Goal: Task Accomplishment & Management: Manage account settings

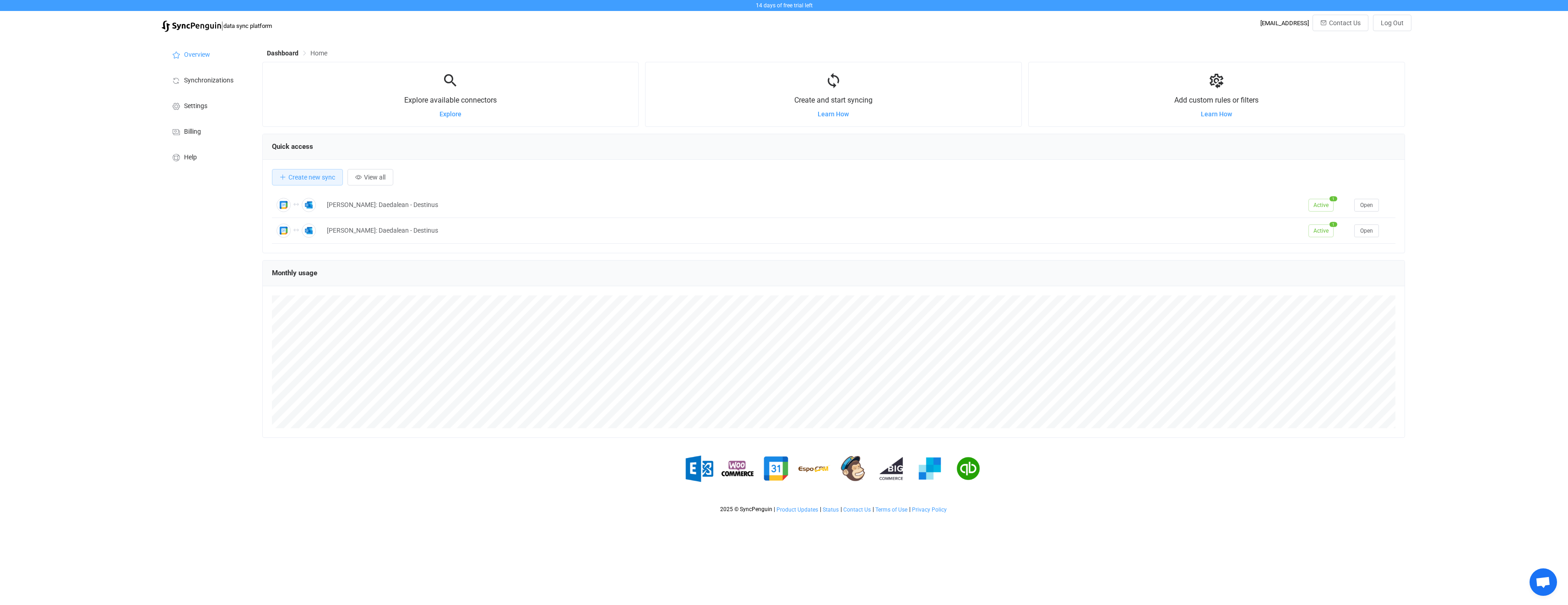
scroll to position [177, 1142]
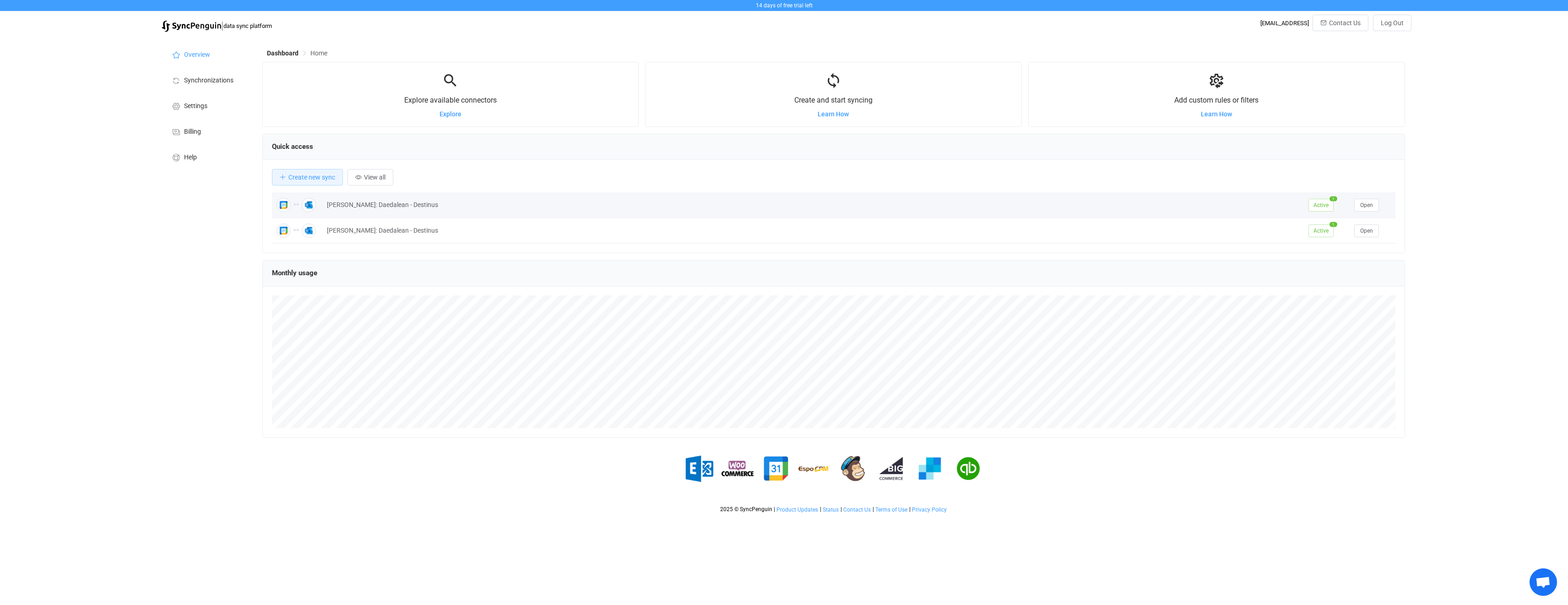
click at [501, 207] on div "[PERSON_NAME]: Daedalean - Destinus" at bounding box center [813, 204] width 982 height 10
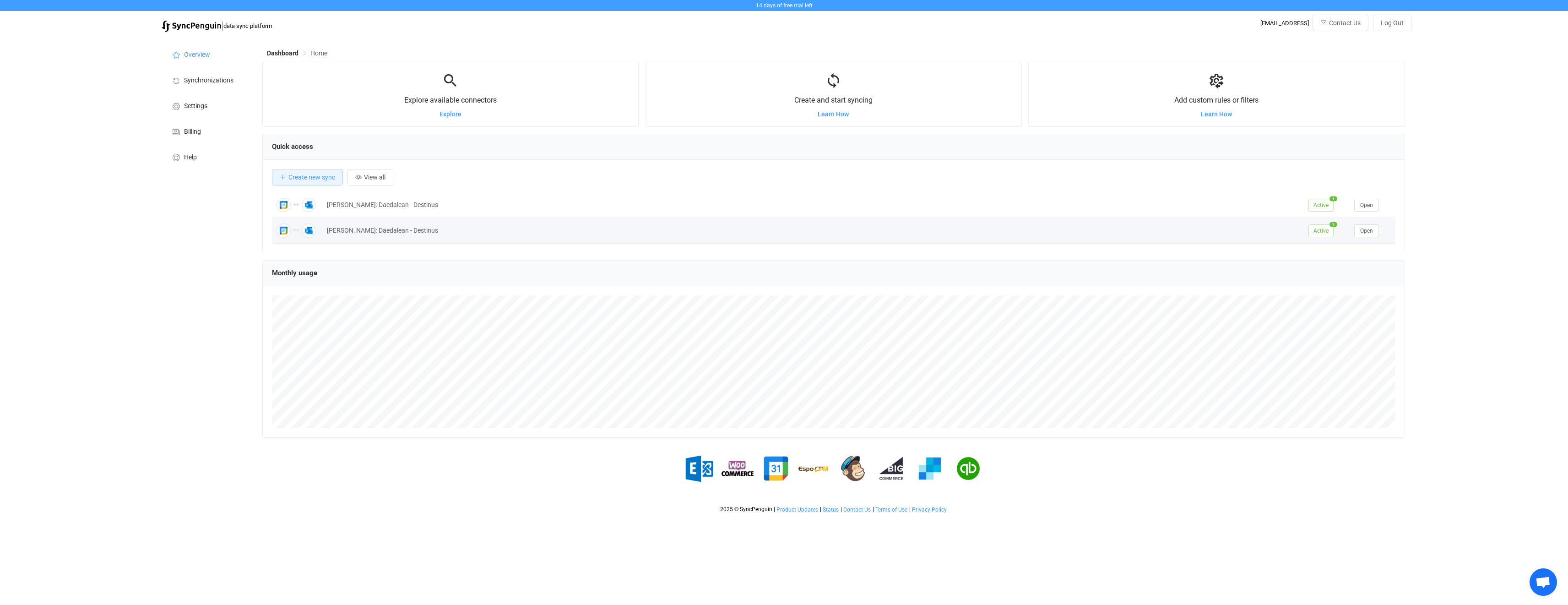
click at [363, 231] on div "[PERSON_NAME]: Daedalean - Destinus" at bounding box center [813, 230] width 982 height 10
click at [1354, 234] on button "Open" at bounding box center [1366, 231] width 24 height 13
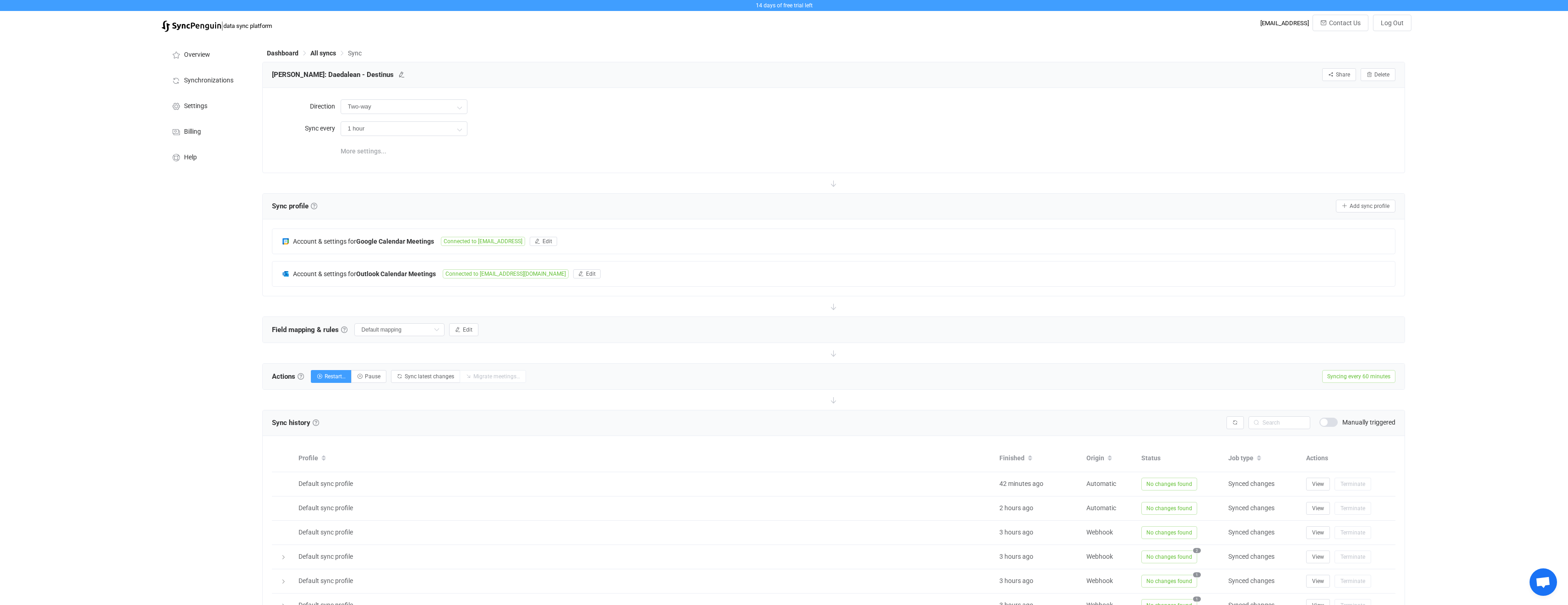
click at [371, 150] on span "More settings..." at bounding box center [363, 151] width 46 height 18
click at [459, 129] on icon at bounding box center [459, 129] width 12 height 18
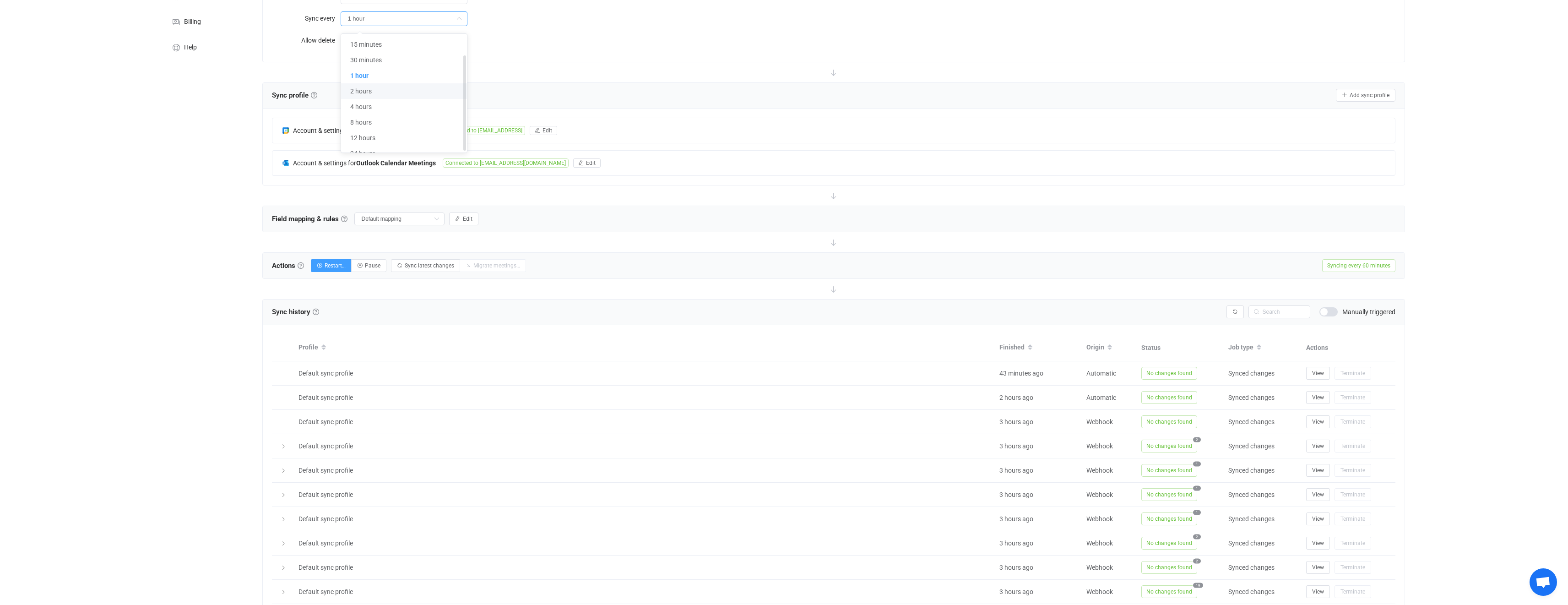
scroll to position [27, 0]
click at [398, 130] on li "12 hours" at bounding box center [407, 133] width 133 height 15
type input "12 hours"
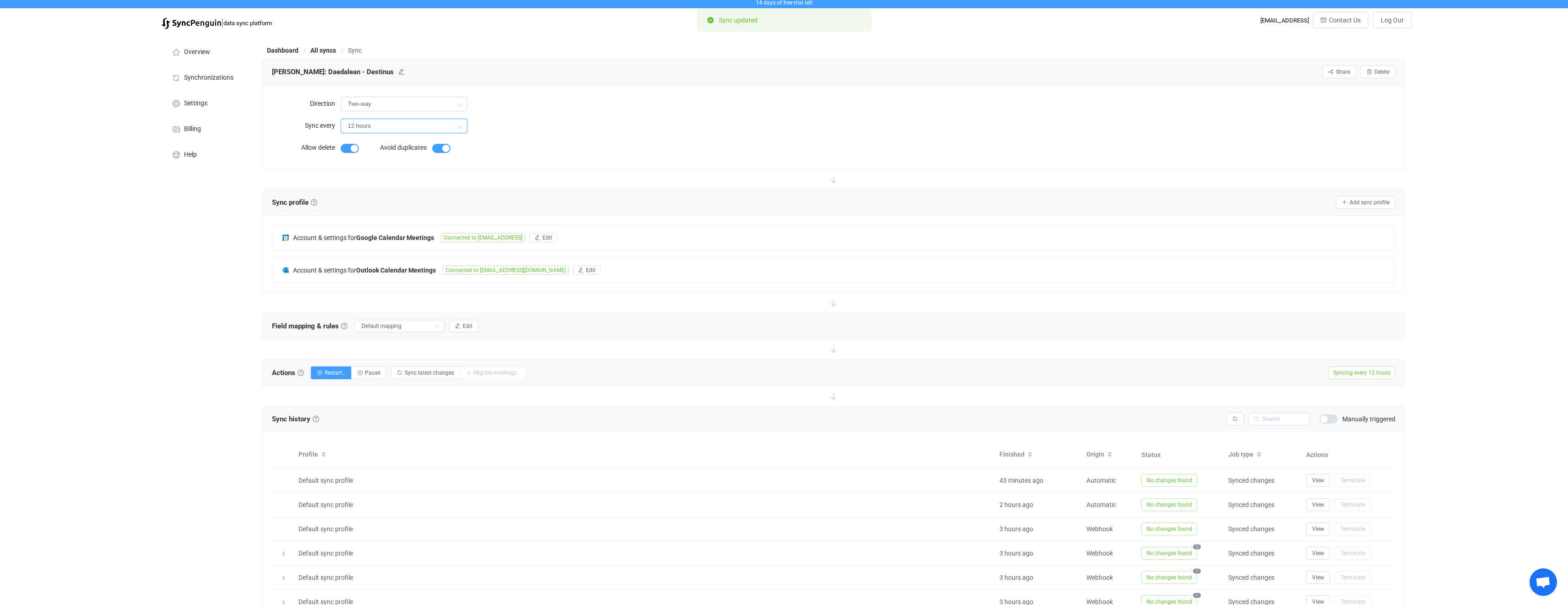
scroll to position [0, 0]
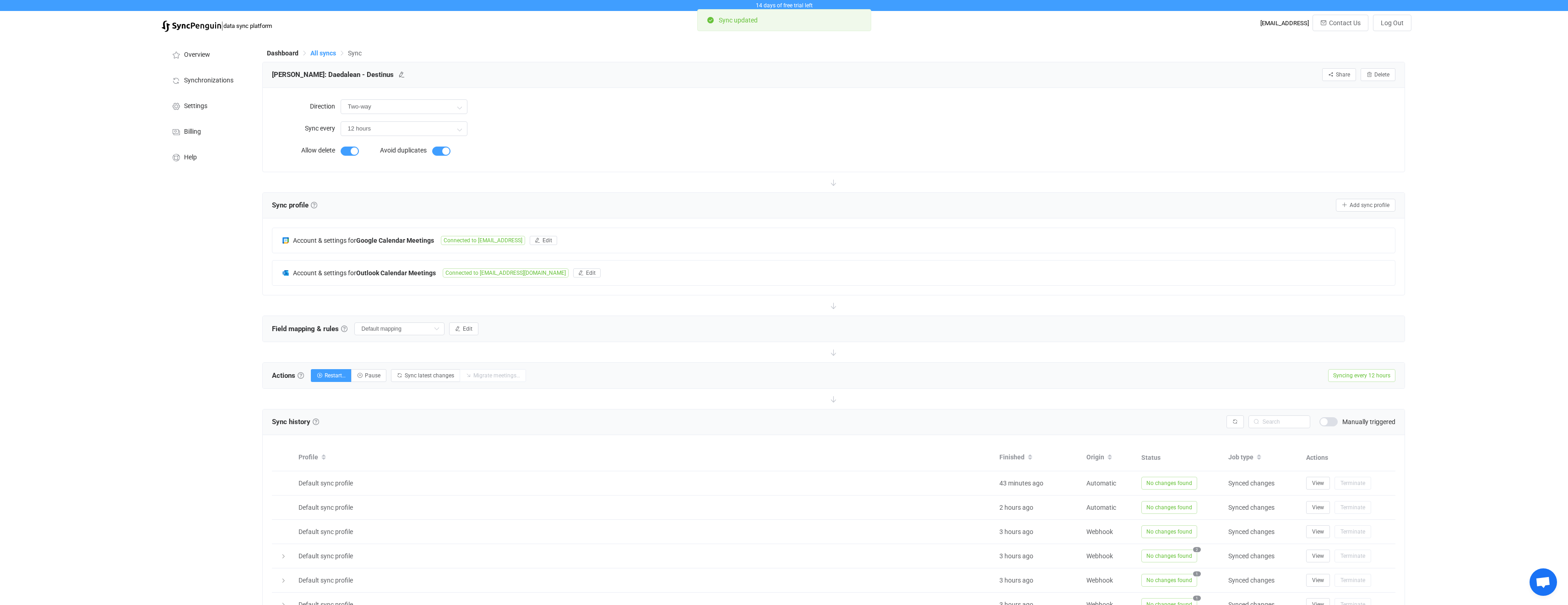
click at [324, 54] on span "All syncs" at bounding box center [324, 53] width 26 height 7
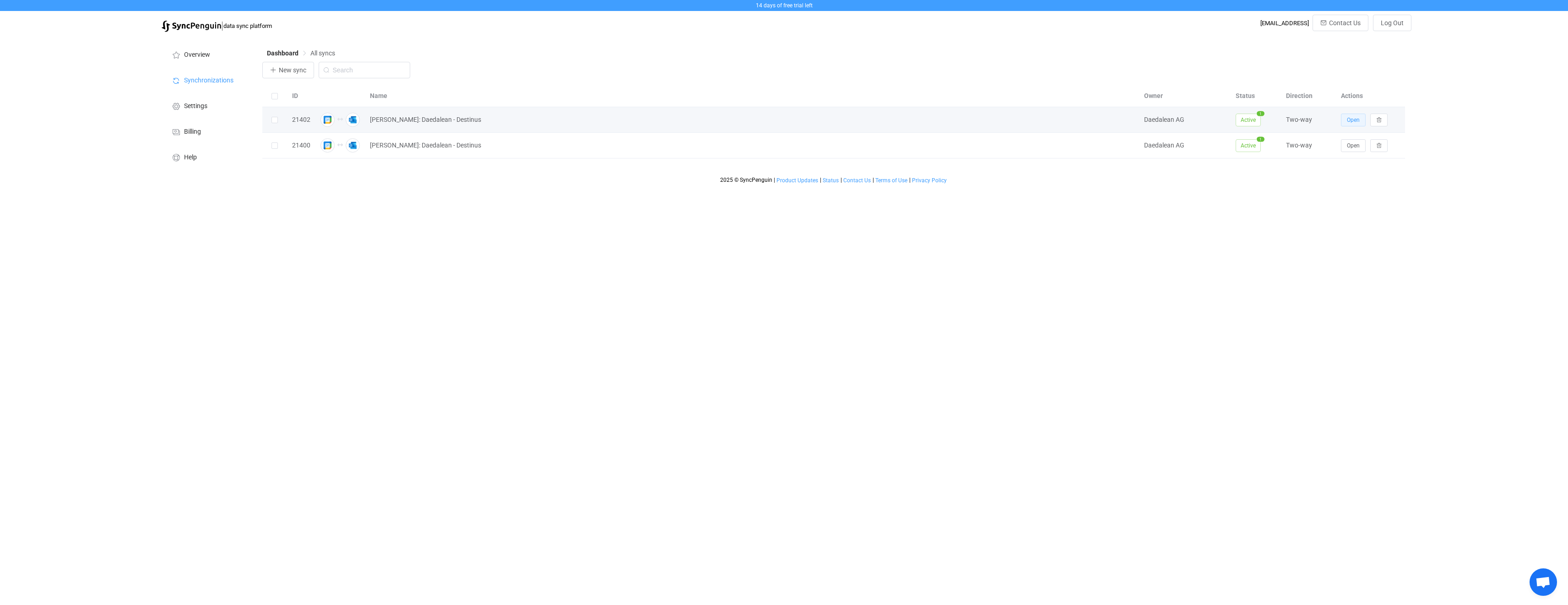
click at [1348, 125] on button "Open" at bounding box center [1353, 120] width 24 height 13
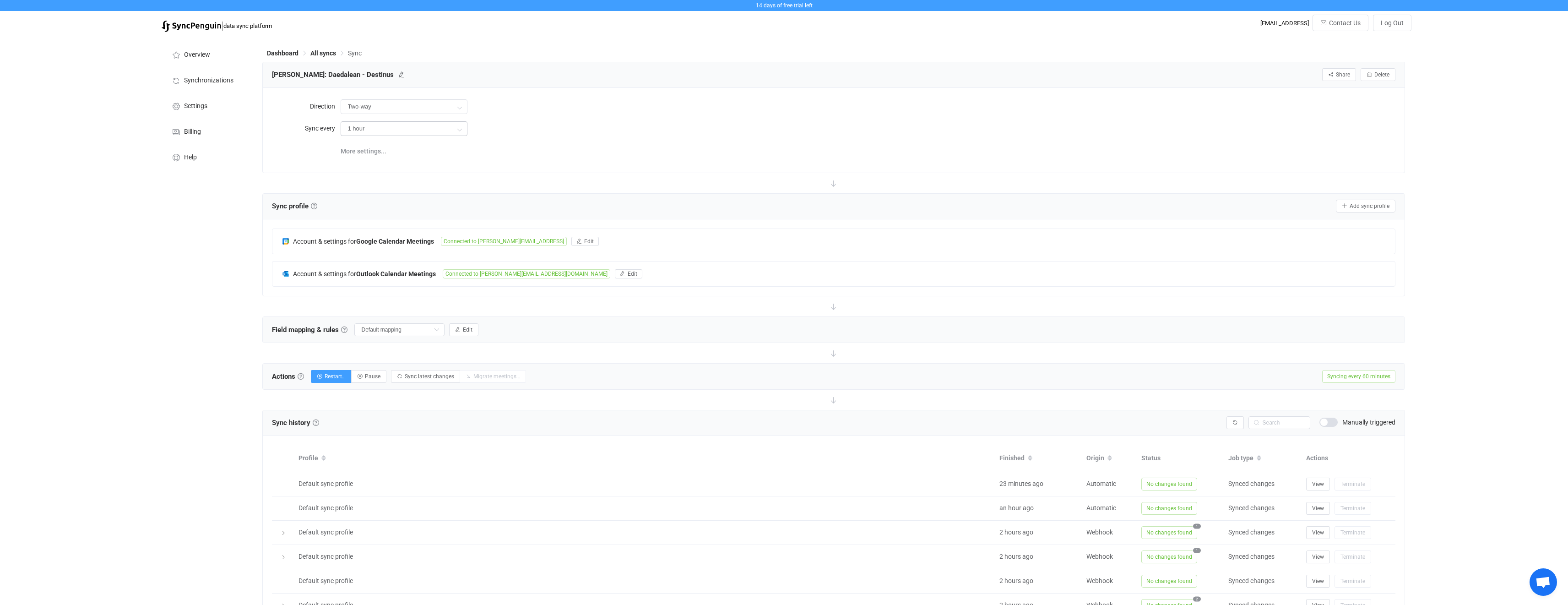
click at [457, 130] on icon at bounding box center [459, 129] width 12 height 18
click at [381, 236] on li "12 hours" at bounding box center [407, 243] width 133 height 15
type input "12 hours"
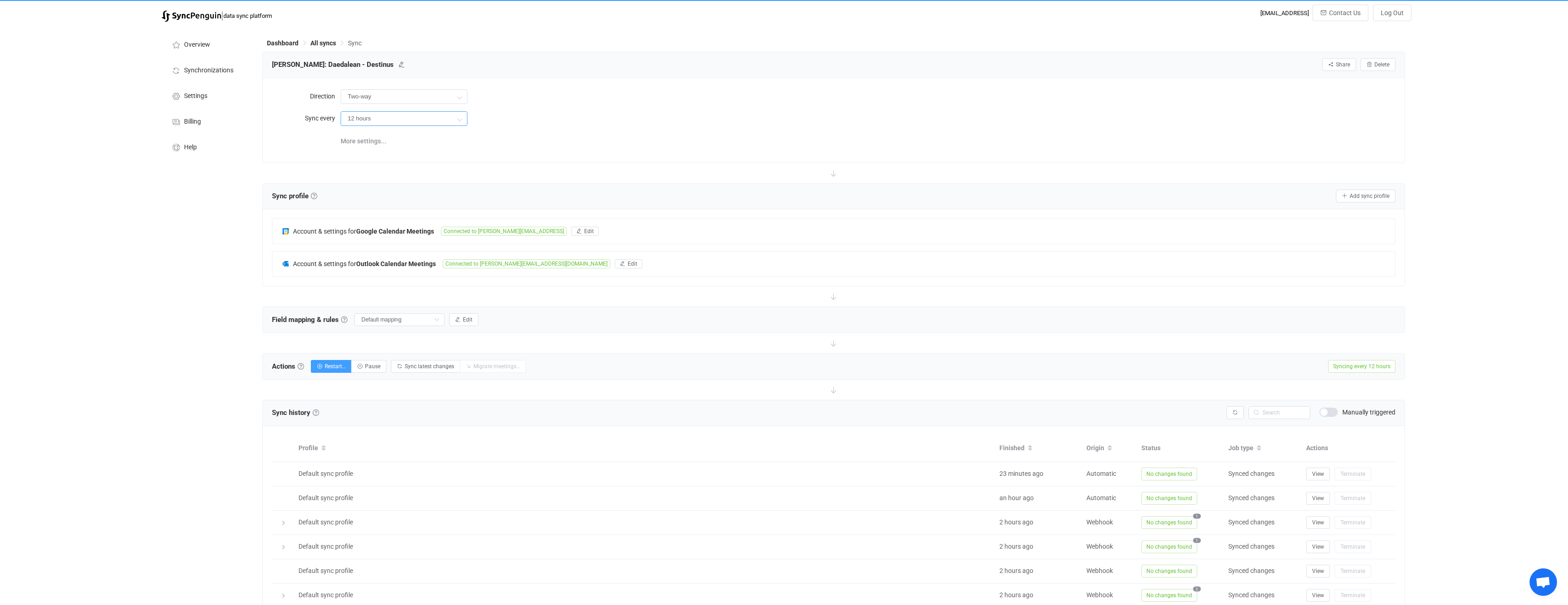
scroll to position [0, 0]
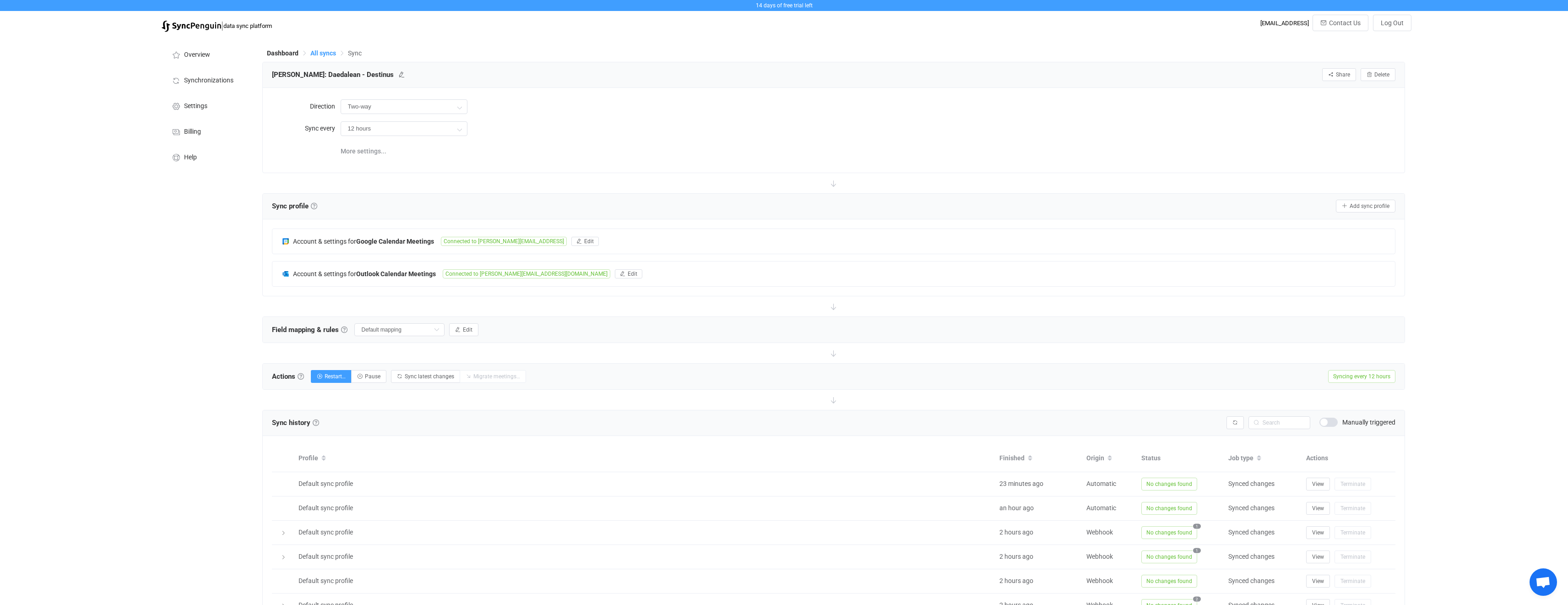
click at [321, 52] on span "All syncs" at bounding box center [324, 53] width 26 height 7
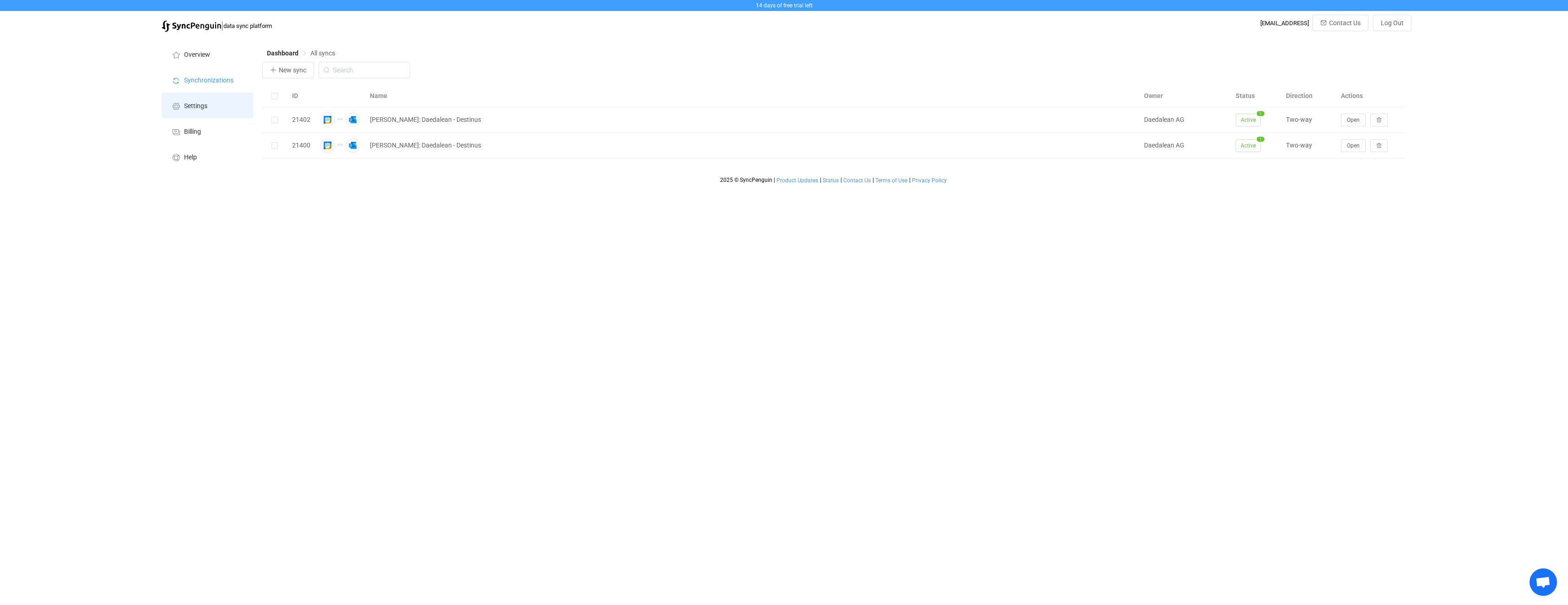
click at [199, 103] on span "Settings" at bounding box center [196, 106] width 23 height 7
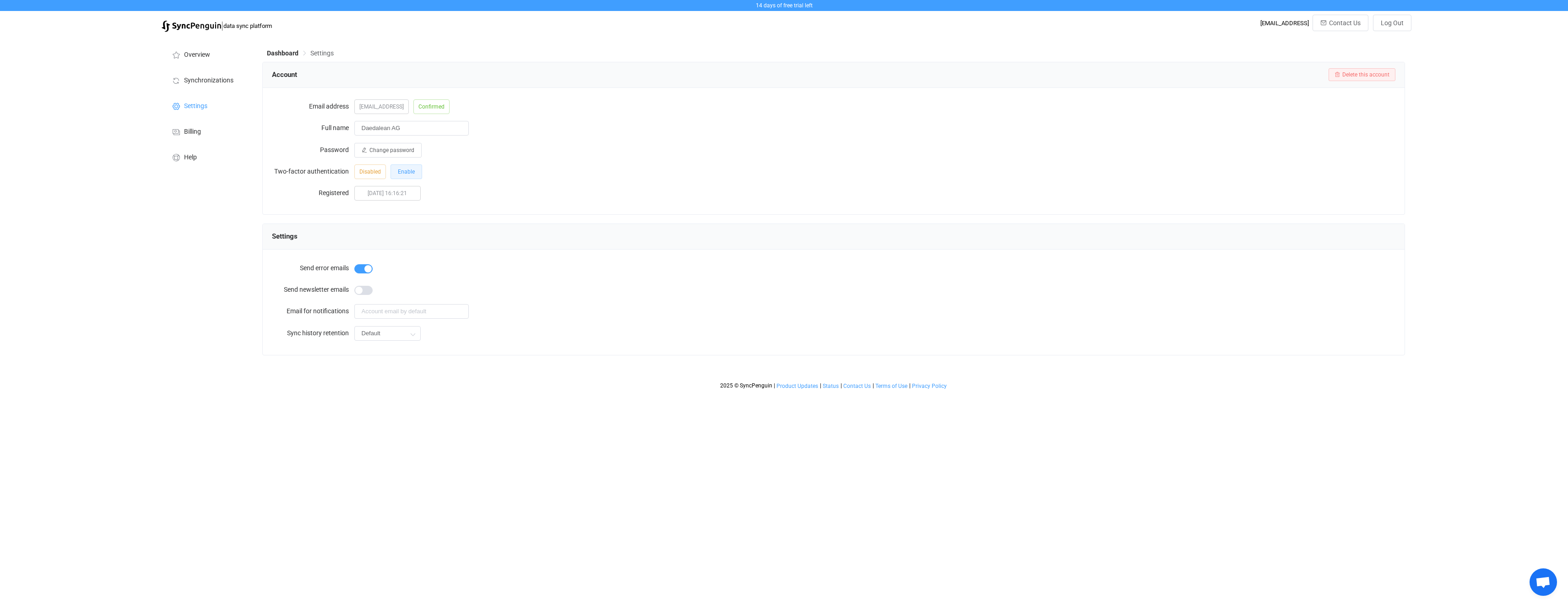
click at [411, 176] on button "Enable" at bounding box center [407, 172] width 32 height 15
click at [412, 334] on icon at bounding box center [412, 334] width 12 height 18
click at [389, 440] on li "7 days" at bounding box center [391, 447] width 72 height 15
type input "7 days"
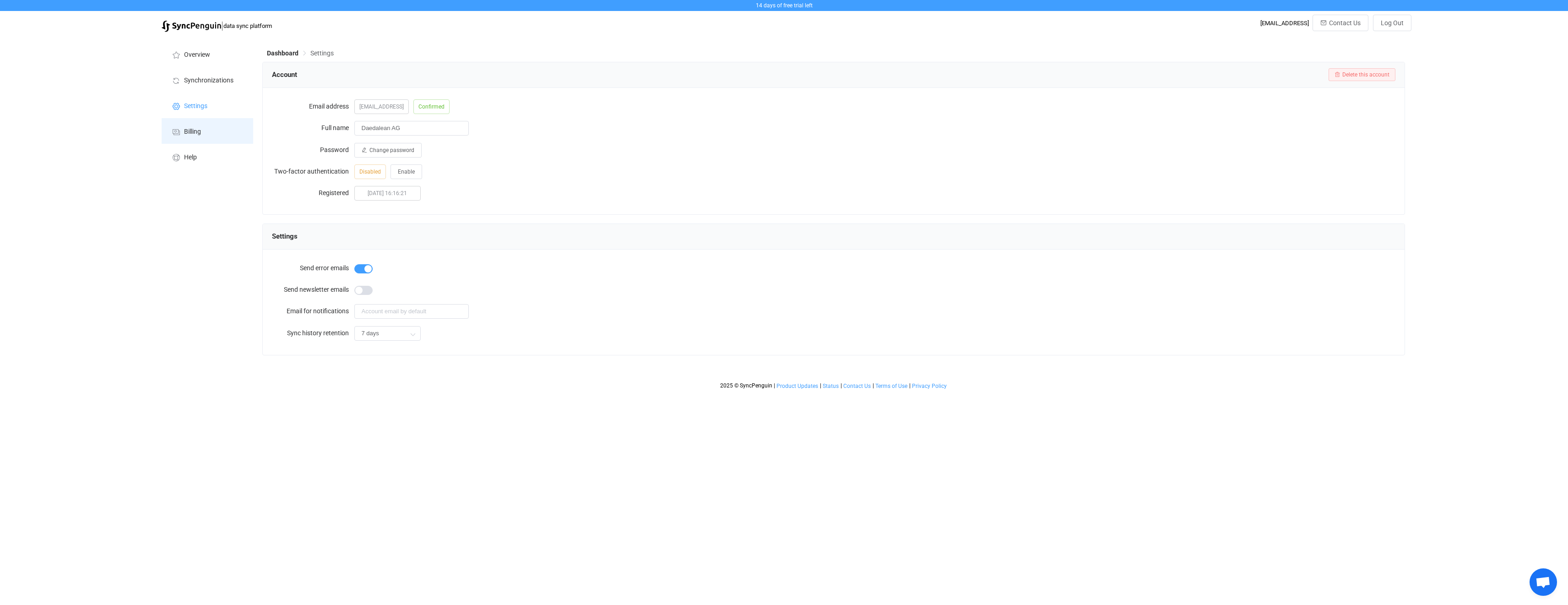
click at [233, 129] on li "Billing" at bounding box center [207, 131] width 92 height 26
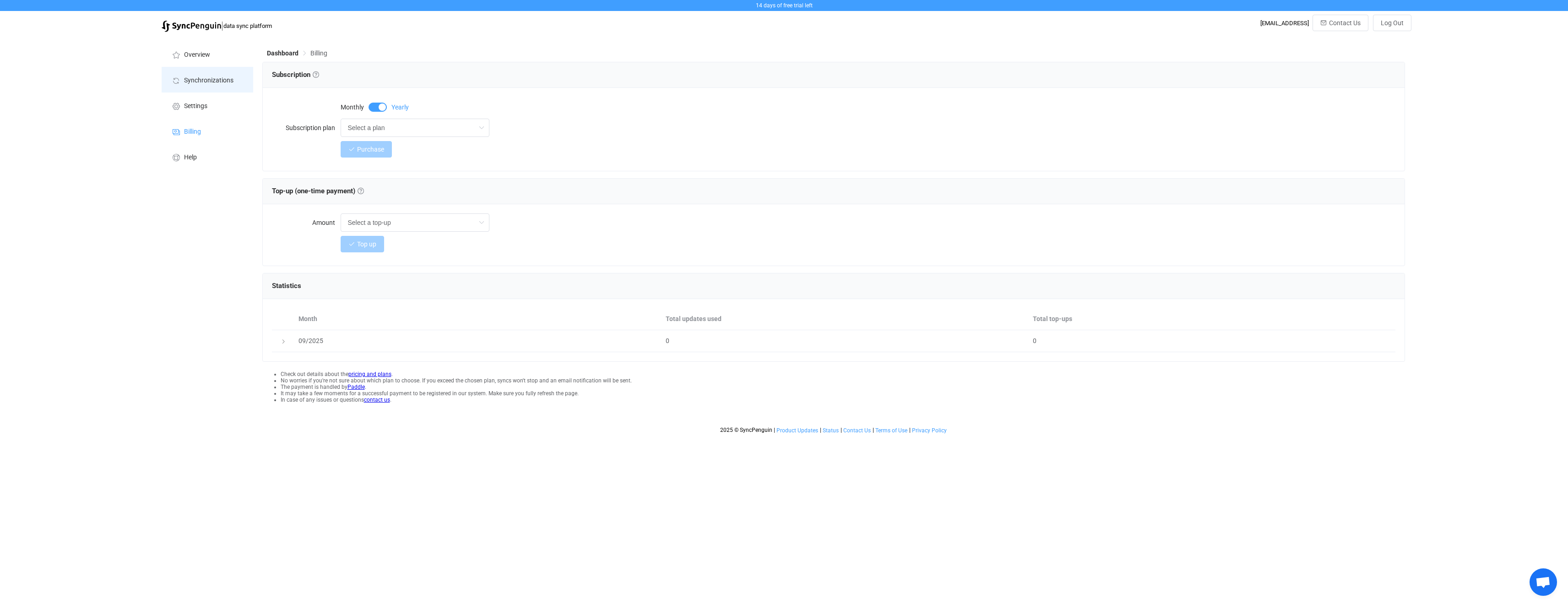
click at [224, 81] on span "Synchronizations" at bounding box center [209, 81] width 50 height 7
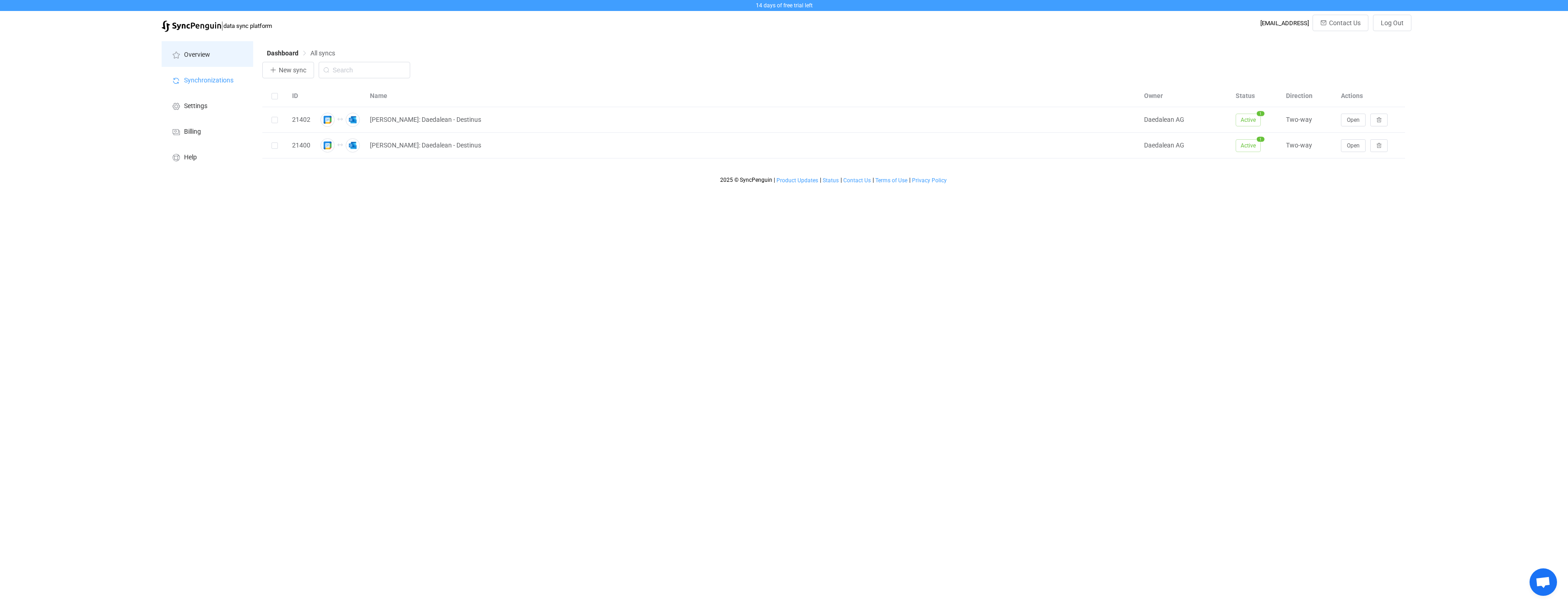
click at [219, 58] on li "Overview" at bounding box center [207, 54] width 92 height 26
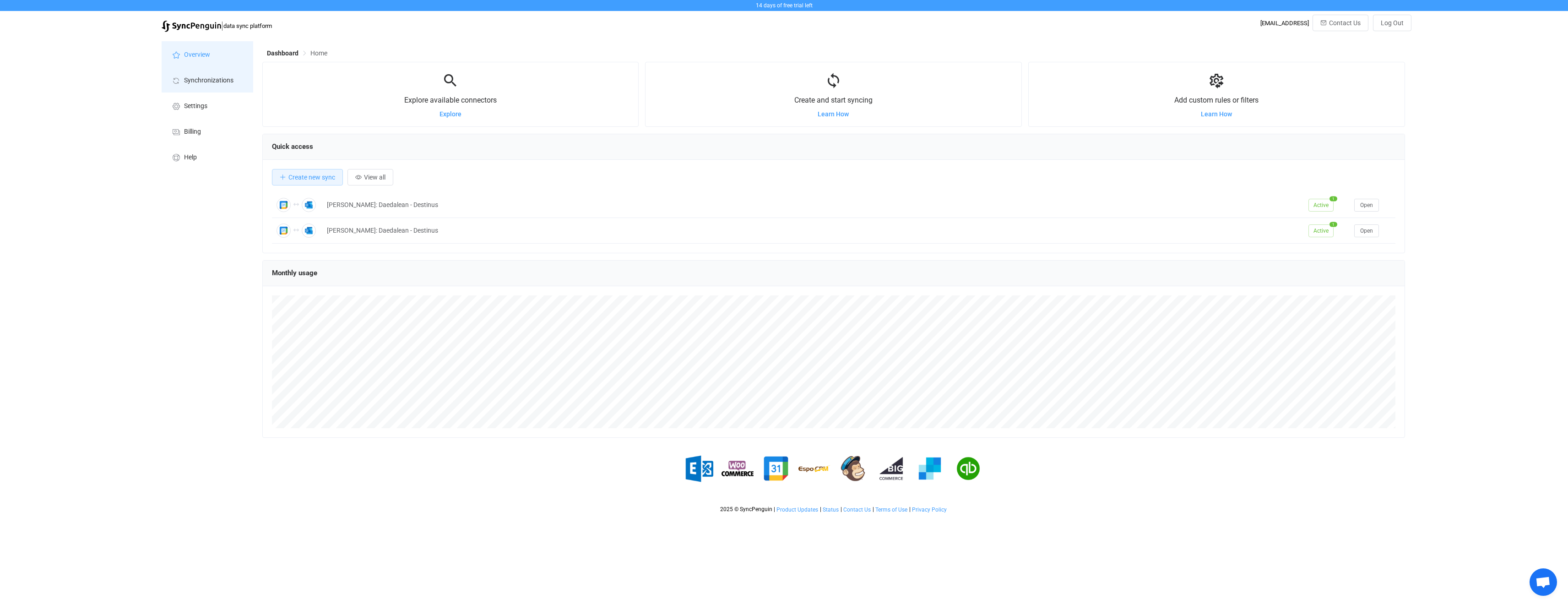
scroll to position [177, 1142]
click at [827, 511] on span "Status" at bounding box center [830, 510] width 16 height 6
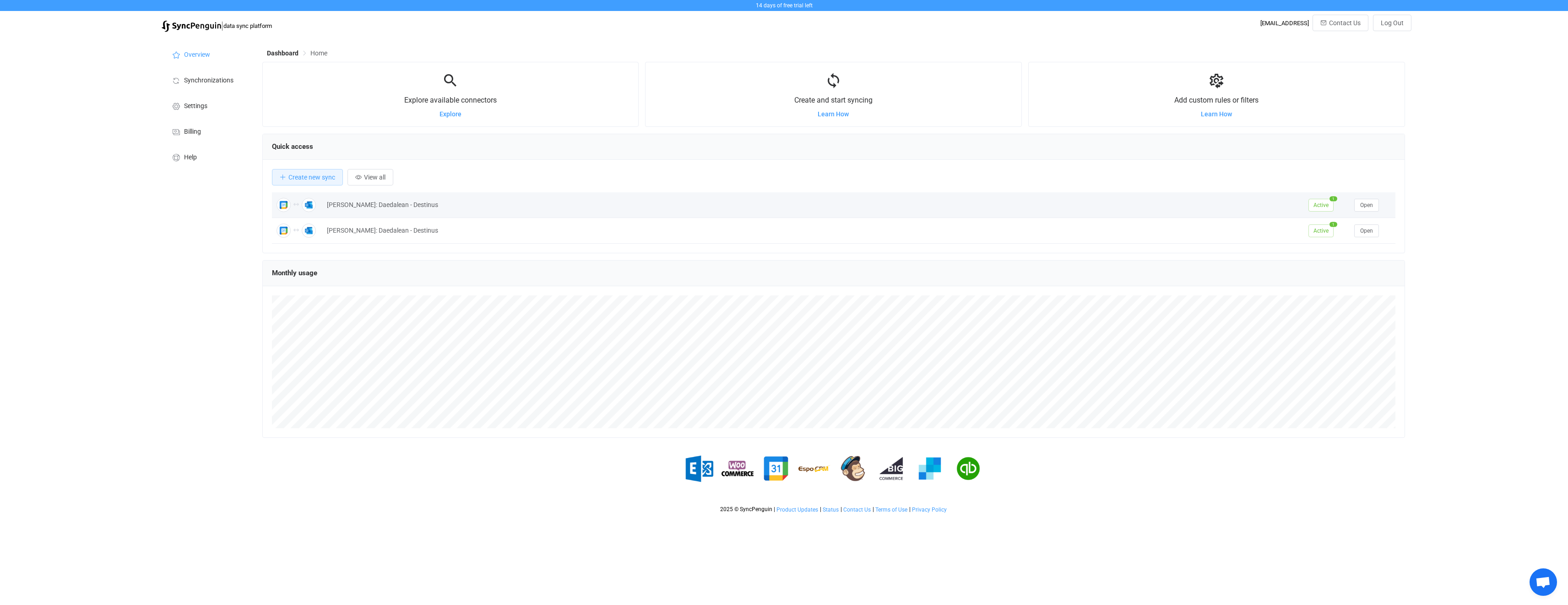
click at [409, 205] on div "[PERSON_NAME]: Daedalean - Destinus" at bounding box center [813, 204] width 982 height 10
click at [1361, 213] on td "Open" at bounding box center [1372, 205] width 46 height 26
click at [1366, 206] on span "Open" at bounding box center [1366, 205] width 13 height 6
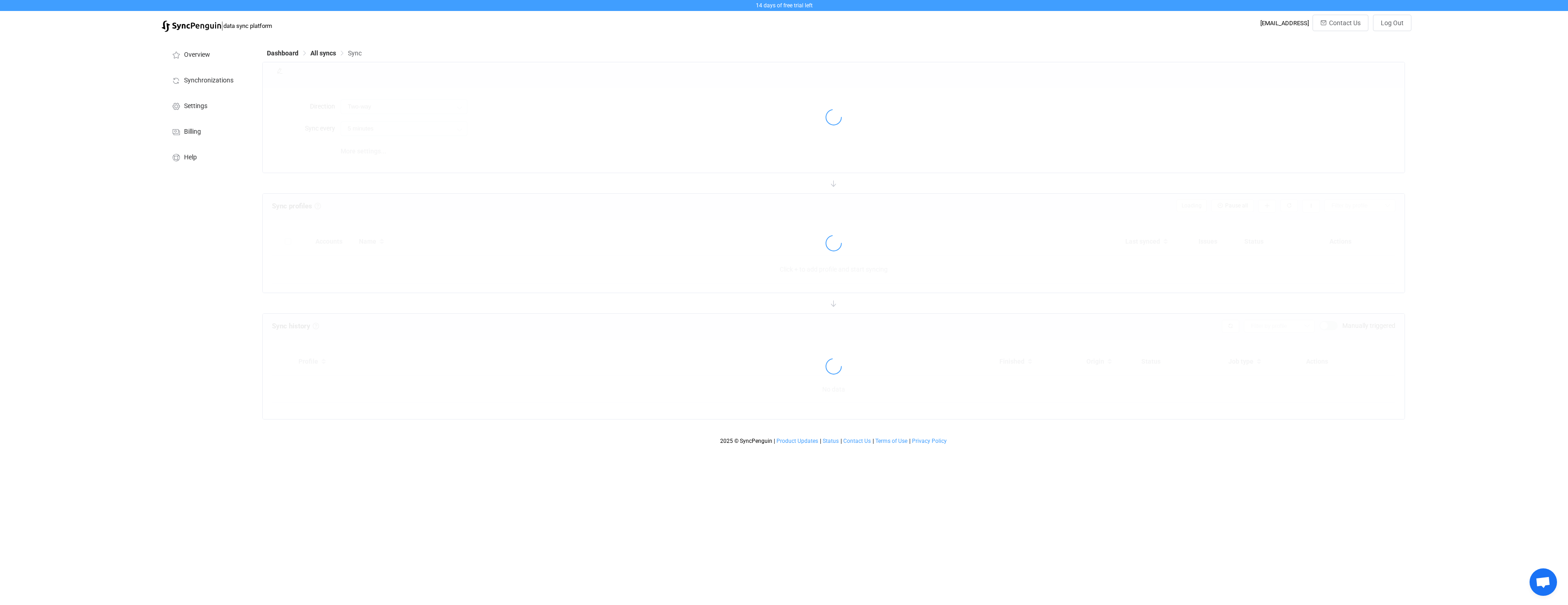
type input "12 hours"
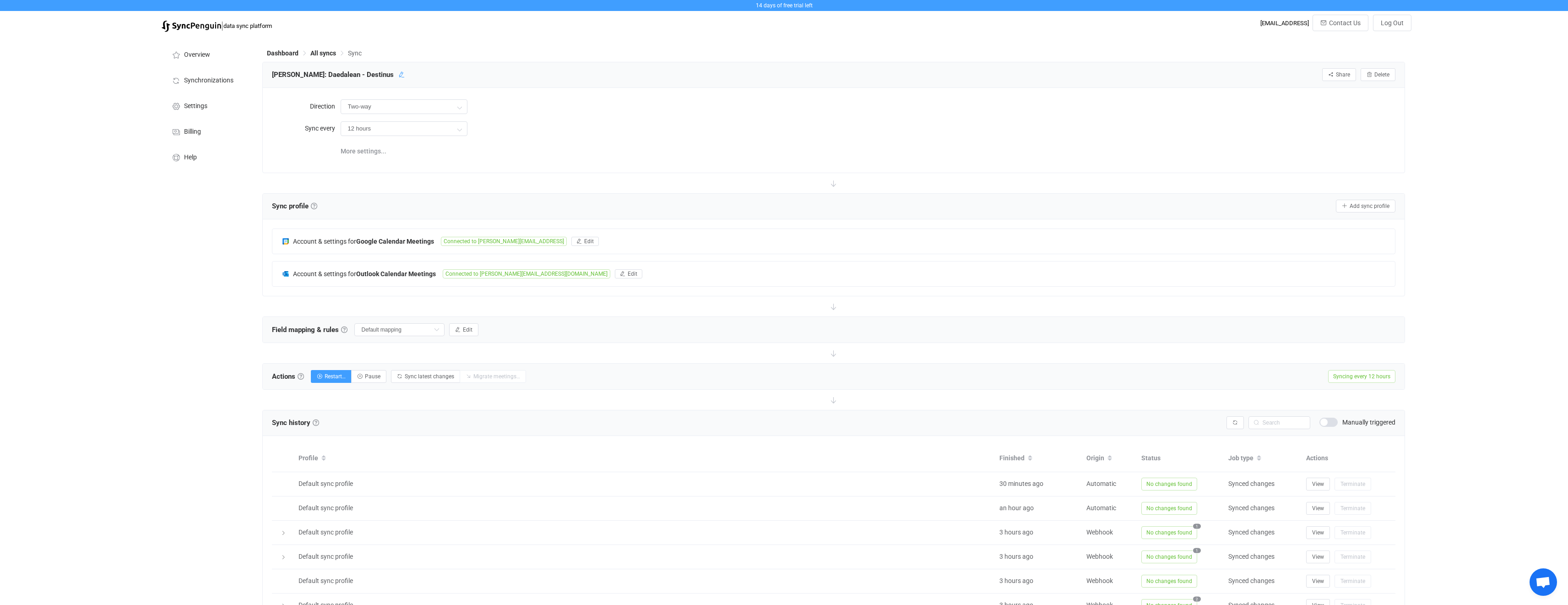
click at [398, 76] on icon at bounding box center [401, 75] width 6 height 6
click at [323, 75] on input "[PERSON_NAME]: Daedalean - Destinus" at bounding box center [311, 75] width 87 height 13
drag, startPoint x: 288, startPoint y: 75, endPoint x: 273, endPoint y: 76, distance: 15.0
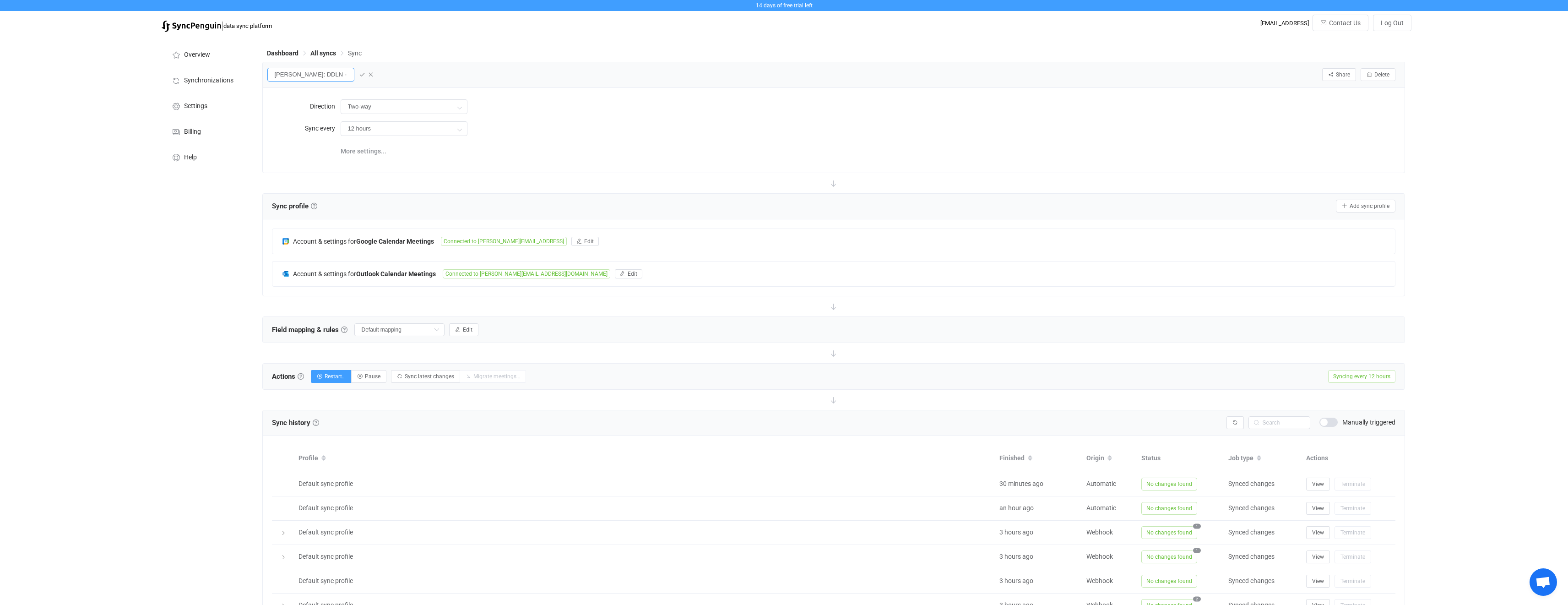
click at [273, 76] on input "Liam: DDLN - DSTN" at bounding box center [311, 75] width 87 height 13
click at [295, 75] on input "liam: DDLN - DSTN" at bounding box center [311, 75] width 87 height 13
click at [330, 79] on input "liam: DDLN - DSTN" at bounding box center [311, 75] width 87 height 13
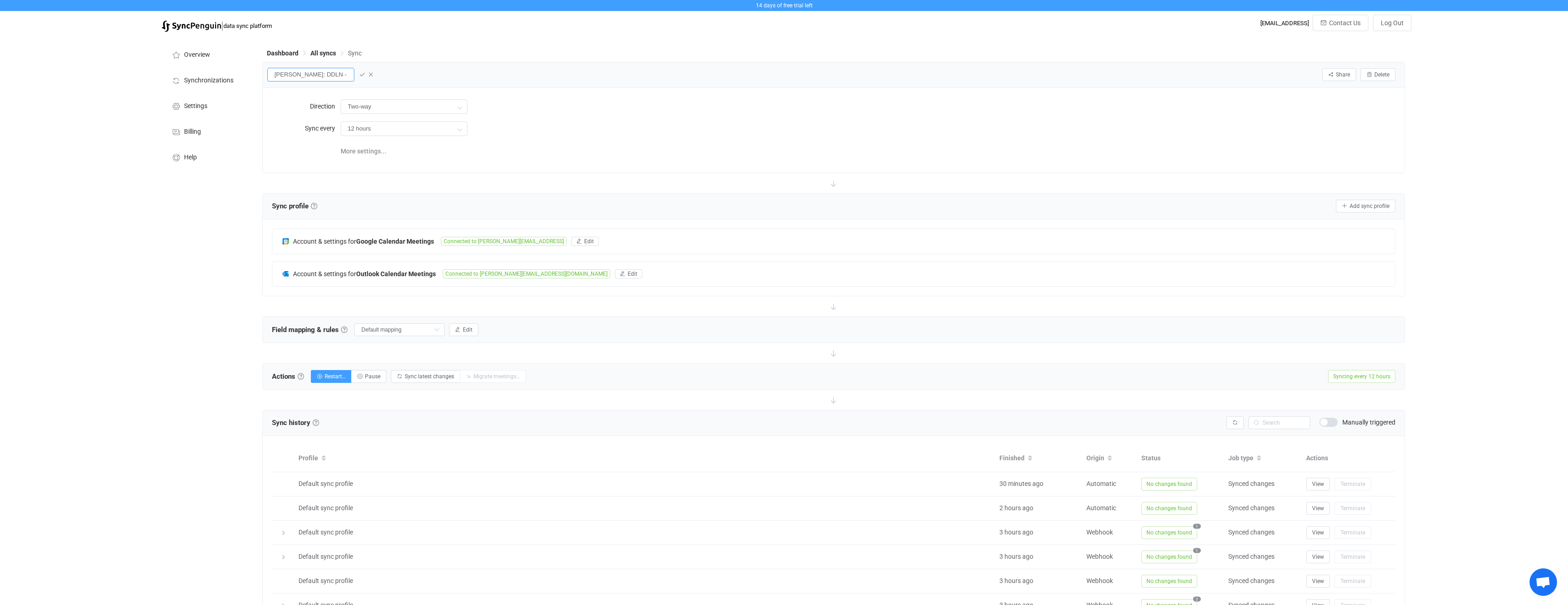
click at [335, 75] on input "liam: DDLN - DSTN" at bounding box center [311, 75] width 87 height 13
drag, startPoint x: 319, startPoint y: 78, endPoint x: 240, endPoint y: 81, distance: 79.1
click at [240, 81] on div "Overview Synchronizations Settings Billing Help Dashboard All syncs Sync liam: …" at bounding box center [784, 404] width 1254 height 736
type input "liam: DDLN - DSTN"
click at [364, 75] on icon at bounding box center [362, 75] width 6 height 6
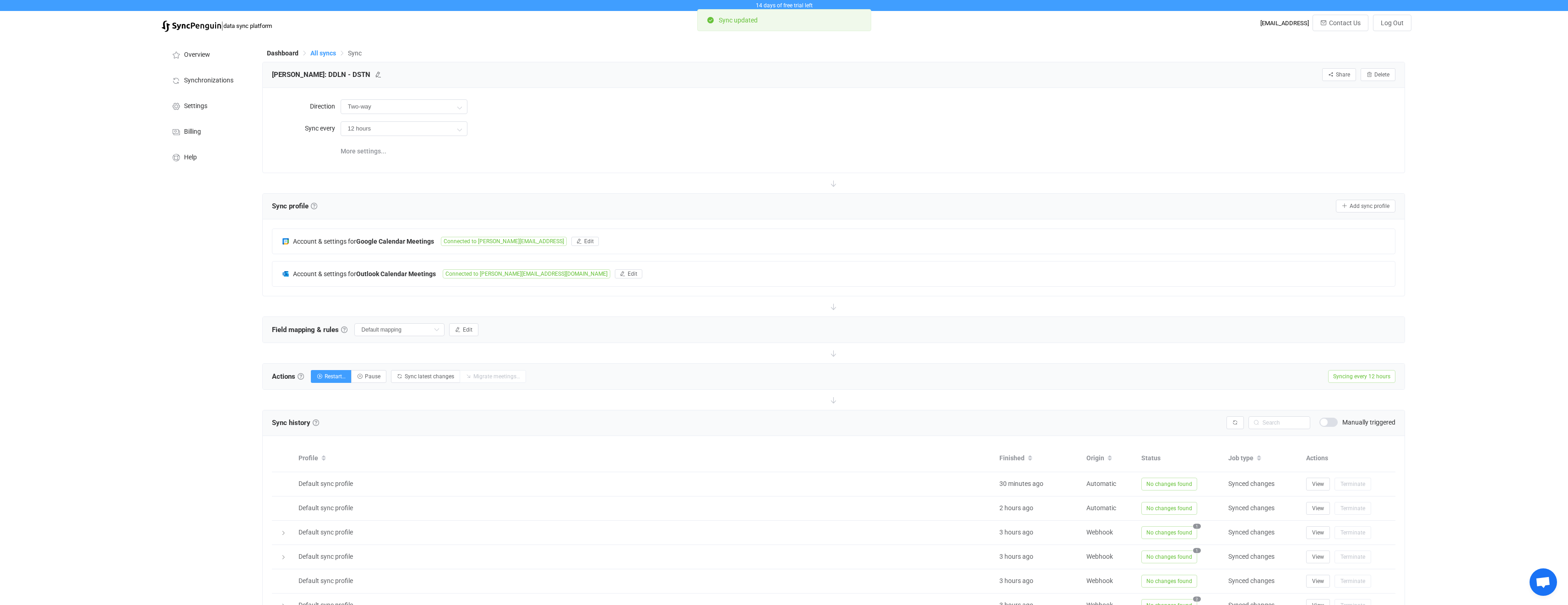
click at [324, 54] on span "All syncs" at bounding box center [324, 53] width 26 height 7
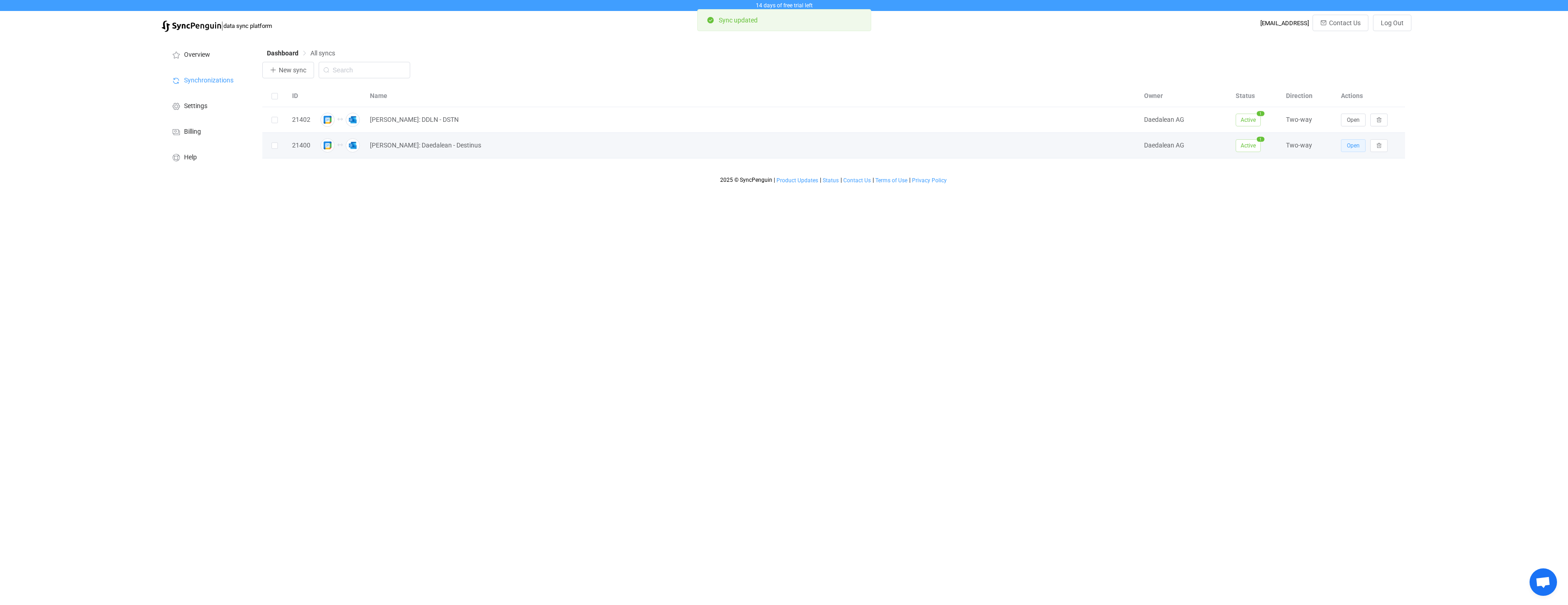
click at [1359, 147] on span "Open" at bounding box center [1353, 146] width 13 height 6
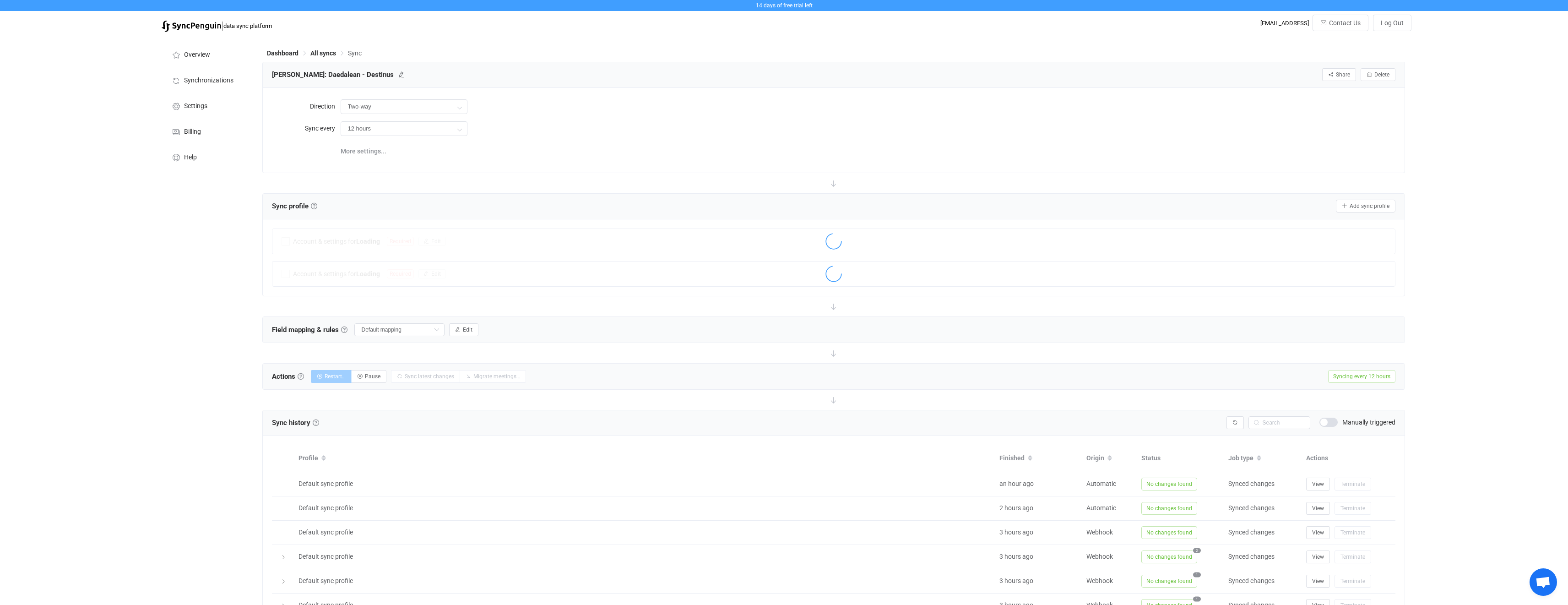
click at [401, 72] on icon at bounding box center [401, 75] width 6 height 6
click at [405, 75] on div "Laimis Juzeliunas: Daedalean - Destinus Share Sync sharing Delete" at bounding box center [834, 75] width 1123 height 13
click at [327, 75] on input "[PERSON_NAME]: Daedalean - Destinus" at bounding box center [311, 75] width 87 height 13
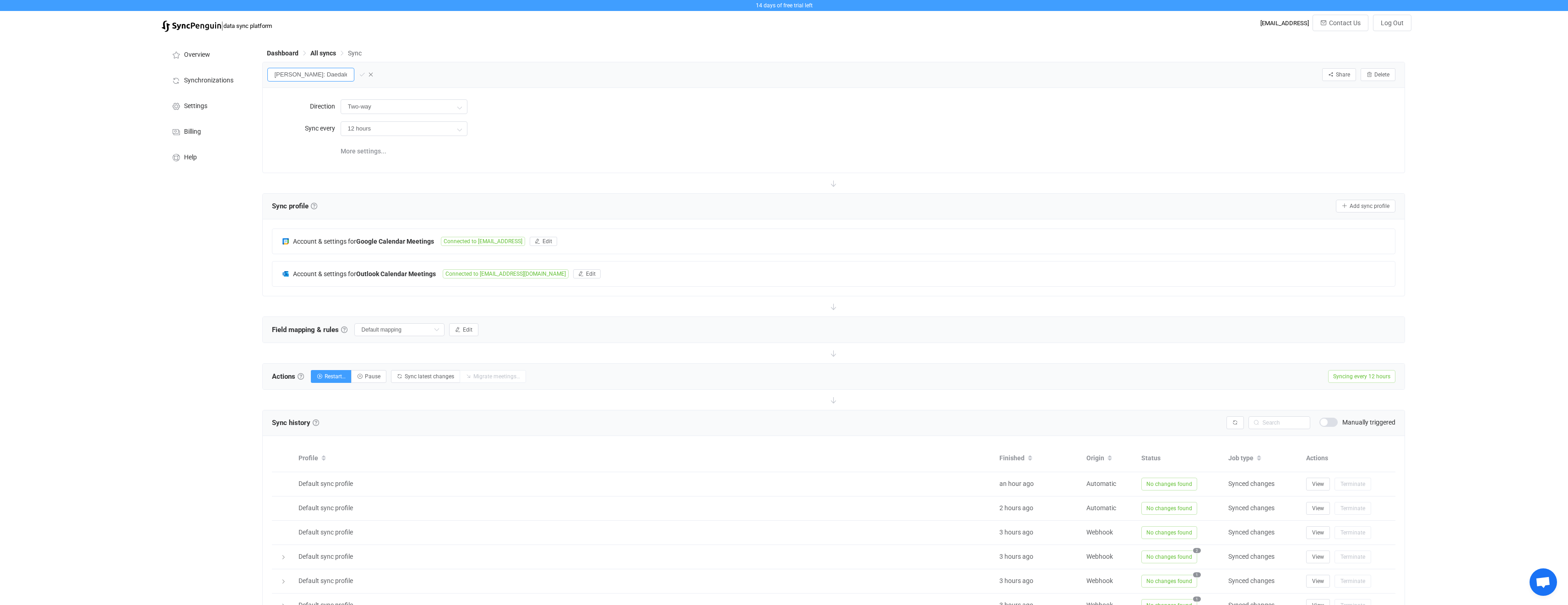
paste input "liam: DDLN - DSTN"
drag, startPoint x: 286, startPoint y: 74, endPoint x: 270, endPoint y: 76, distance: 16.1
click at [270, 76] on input "liam: DDLN - DSTN" at bounding box center [311, 75] width 87 height 13
click at [341, 78] on input "laimis: DDLN - DSTN" at bounding box center [311, 75] width 87 height 13
type input "laimis: DDLN - DSTN"
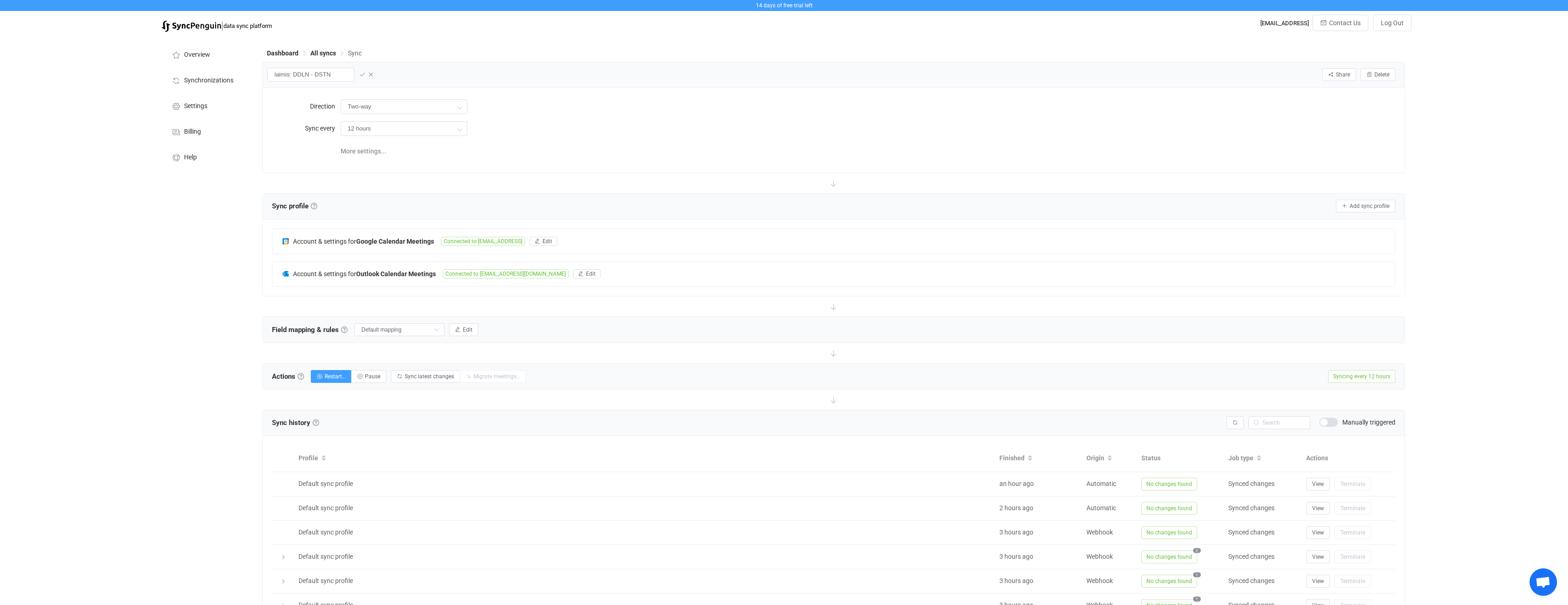
click at [365, 72] on icon at bounding box center [362, 75] width 6 height 6
click at [321, 51] on span "All syncs" at bounding box center [324, 53] width 26 height 7
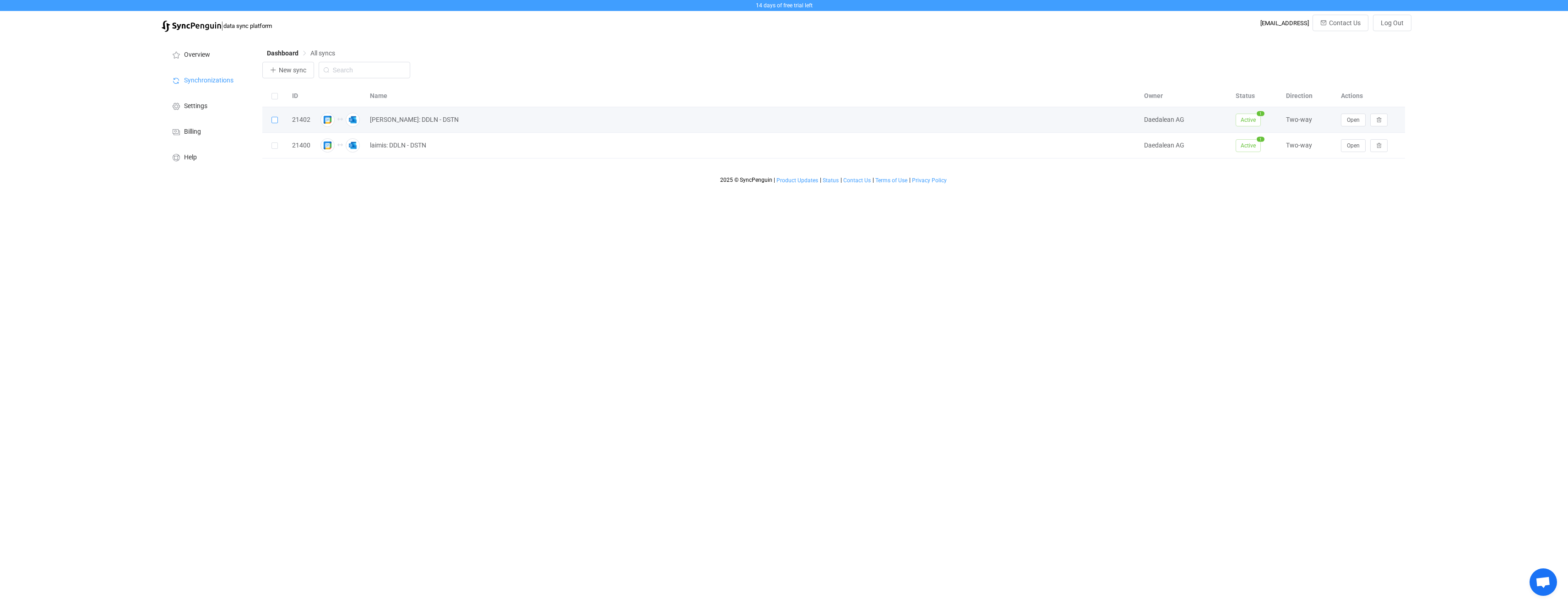
click at [276, 120] on span at bounding box center [275, 120] width 6 height 6
click at [278, 117] on input "checkbox" at bounding box center [278, 117] width 0 height 0
click at [275, 143] on span at bounding box center [275, 146] width 6 height 6
click at [278, 143] on input "checkbox" at bounding box center [278, 143] width 0 height 0
click at [275, 143] on span at bounding box center [275, 146] width 6 height 6
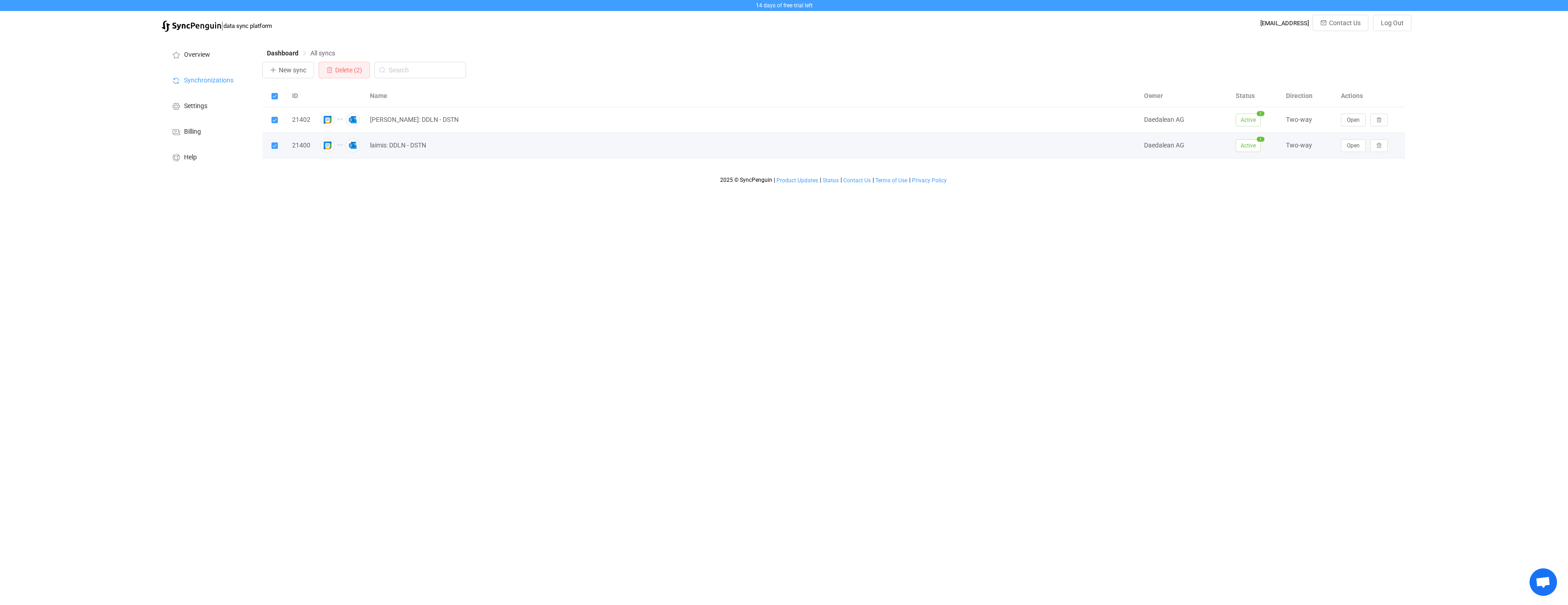
click at [278, 143] on input "checkbox" at bounding box center [278, 143] width 0 height 0
click at [275, 119] on span at bounding box center [275, 120] width 6 height 6
click at [278, 117] on input "checkbox" at bounding box center [278, 117] width 0 height 0
